Goal: Register for event/course

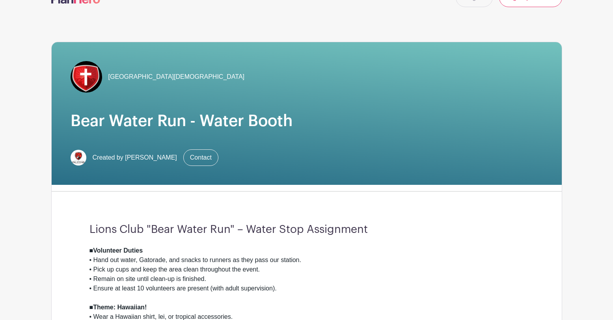
scroll to position [39, 0]
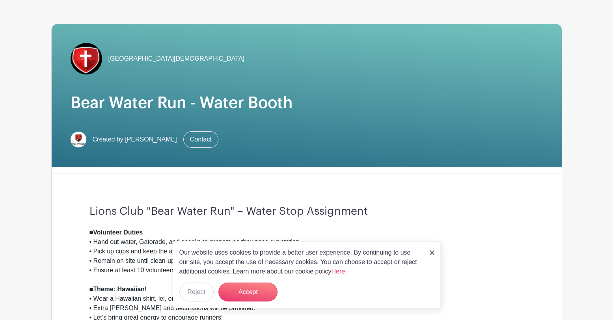
click at [434, 252] on img at bounding box center [432, 252] width 5 height 5
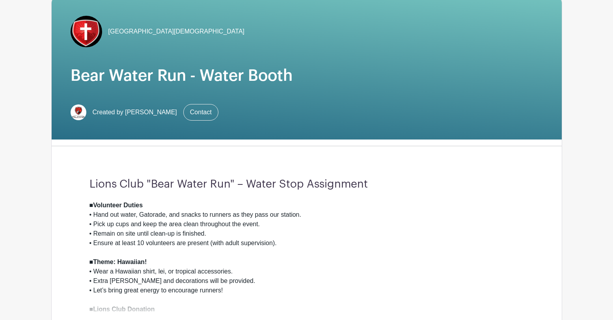
scroll to position [158, 0]
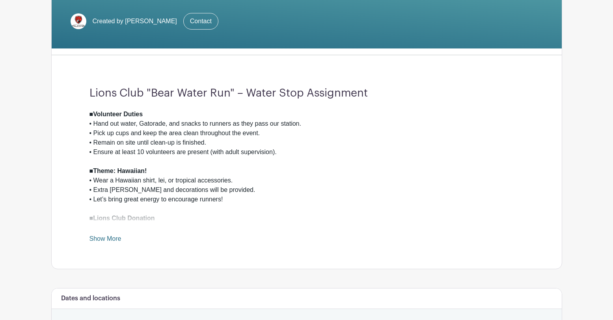
click at [106, 244] on link "Show More" at bounding box center [106, 240] width 32 height 10
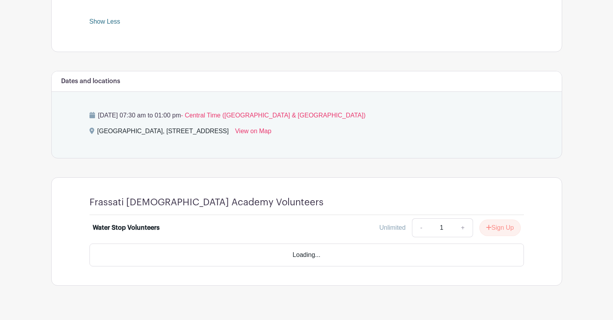
scroll to position [458, 0]
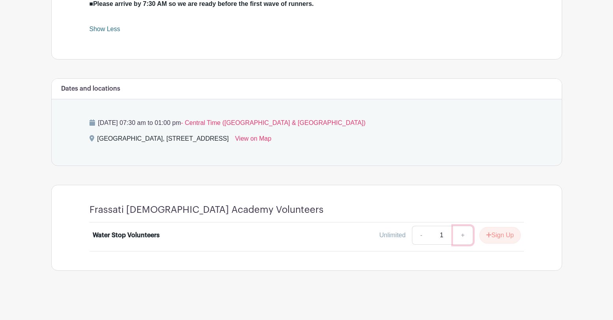
click at [463, 236] on link "+" at bounding box center [463, 235] width 20 height 19
type input "2"
click at [497, 235] on button "Sign Up" at bounding box center [500, 235] width 41 height 17
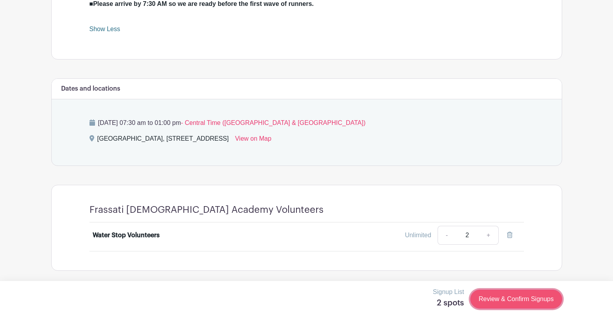
click at [513, 298] on link "Review & Confirm Signups" at bounding box center [517, 299] width 92 height 19
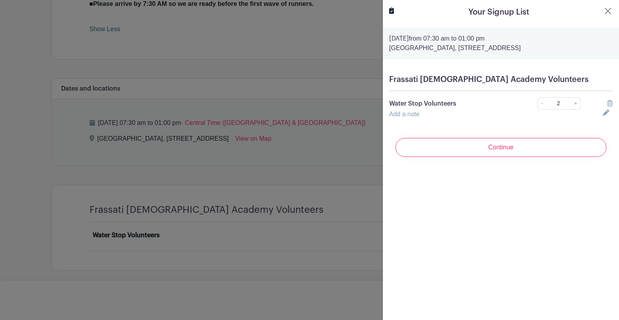
click at [403, 118] on link "Add a note" at bounding box center [404, 114] width 30 height 7
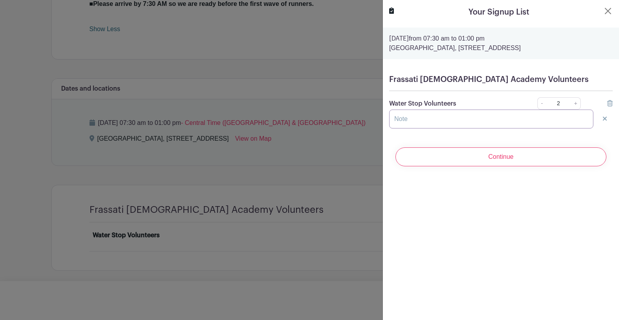
click at [421, 123] on input "text" at bounding box center [491, 119] width 204 height 19
type input "[PERSON_NAME]"
click at [538, 110] on link "-" at bounding box center [542, 103] width 9 height 12
type input "1"
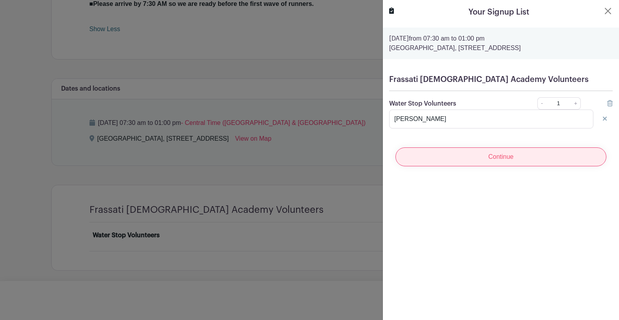
click at [480, 166] on input "Continue" at bounding box center [501, 157] width 211 height 19
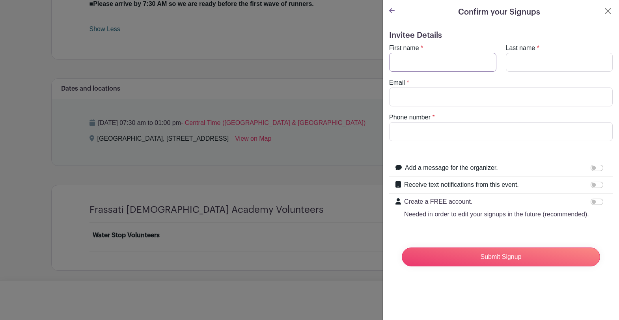
click at [432, 63] on input "First name" at bounding box center [442, 62] width 107 height 19
type input "[PERSON_NAME]"
click at [523, 57] on input "Last name" at bounding box center [559, 62] width 107 height 19
type input "[PERSON_NAME]"
click at [429, 96] on input "Email" at bounding box center [501, 97] width 224 height 19
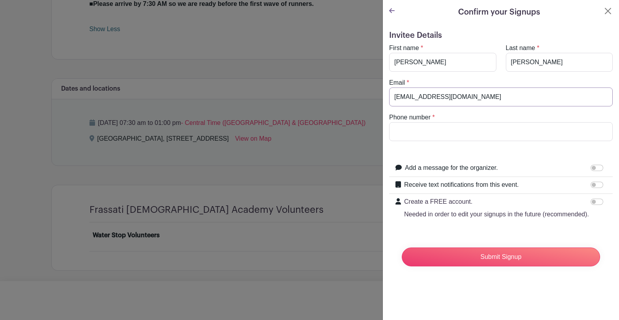
type input "[EMAIL_ADDRESS][DOMAIN_NAME]"
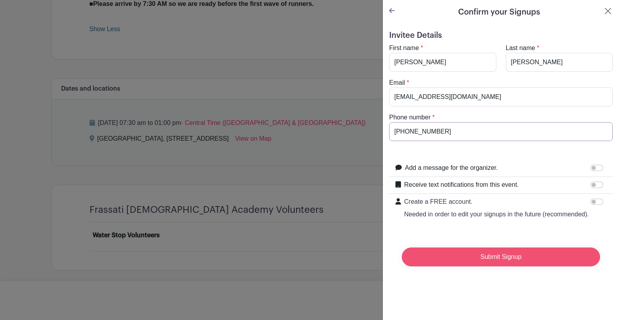
type input "[PHONE_NUMBER]"
click at [488, 267] on input "Submit Signup" at bounding box center [501, 257] width 198 height 19
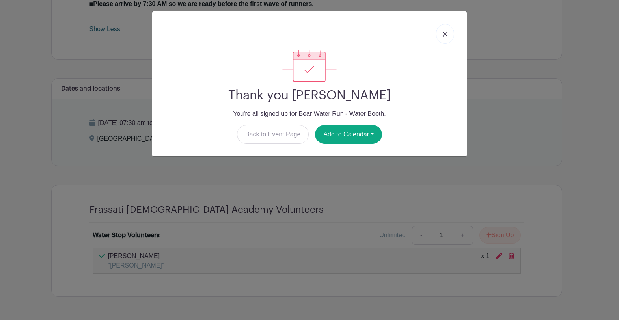
click at [445, 35] on img at bounding box center [445, 34] width 5 height 5
